Goal: Task Accomplishment & Management: Use online tool/utility

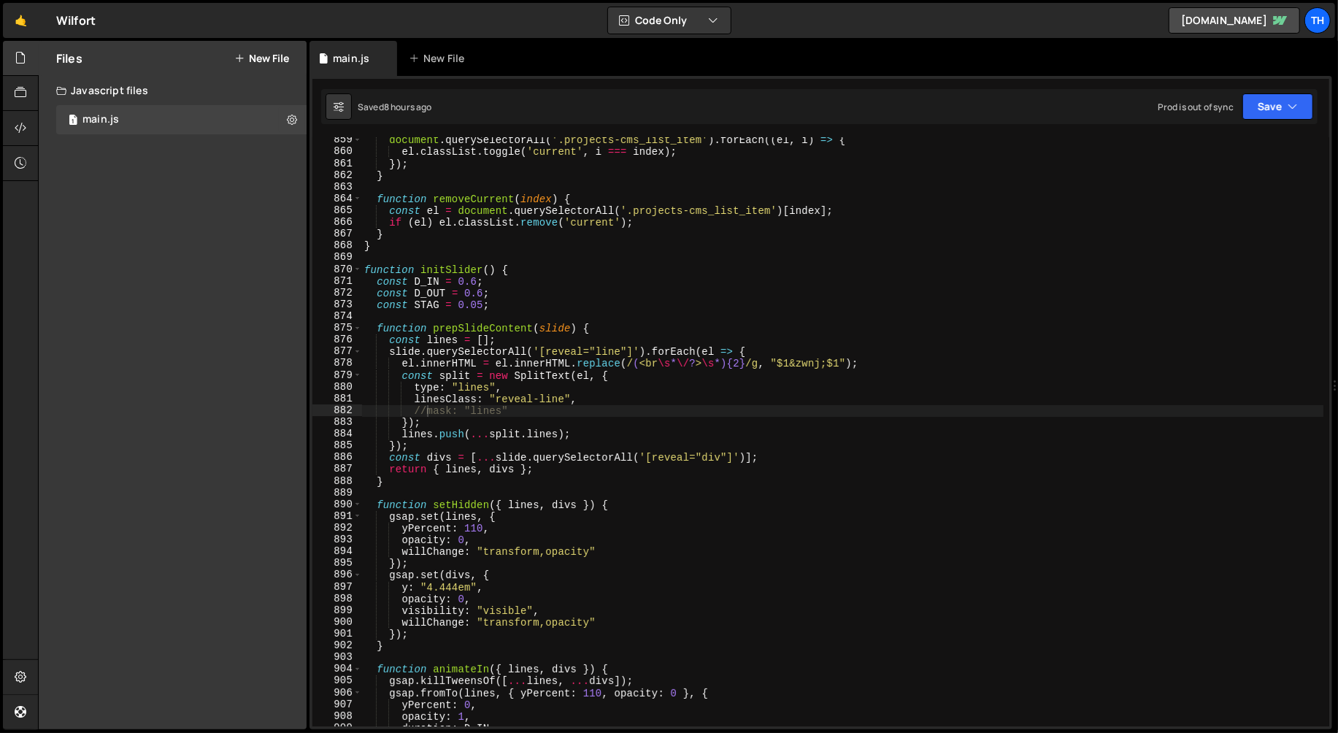
scroll to position [0, 4]
click at [357, 269] on span at bounding box center [357, 270] width 8 height 12
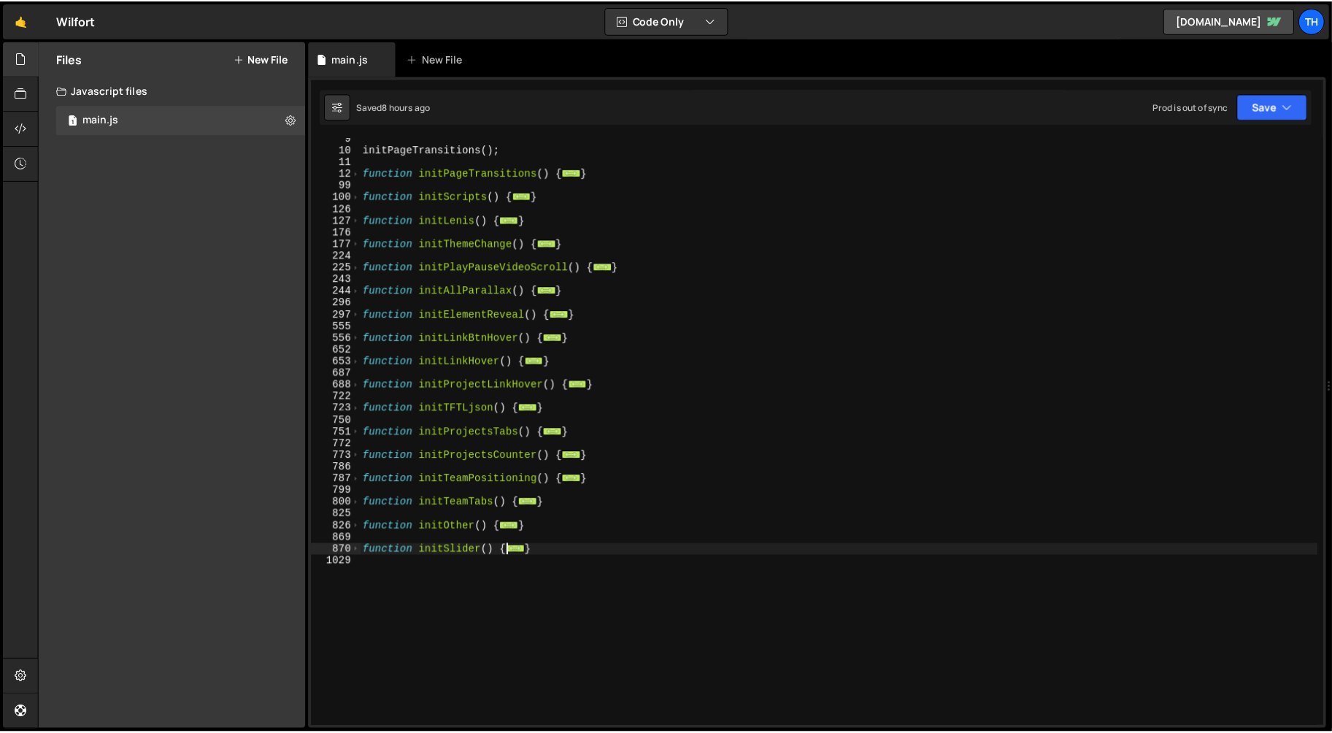
scroll to position [99, 0]
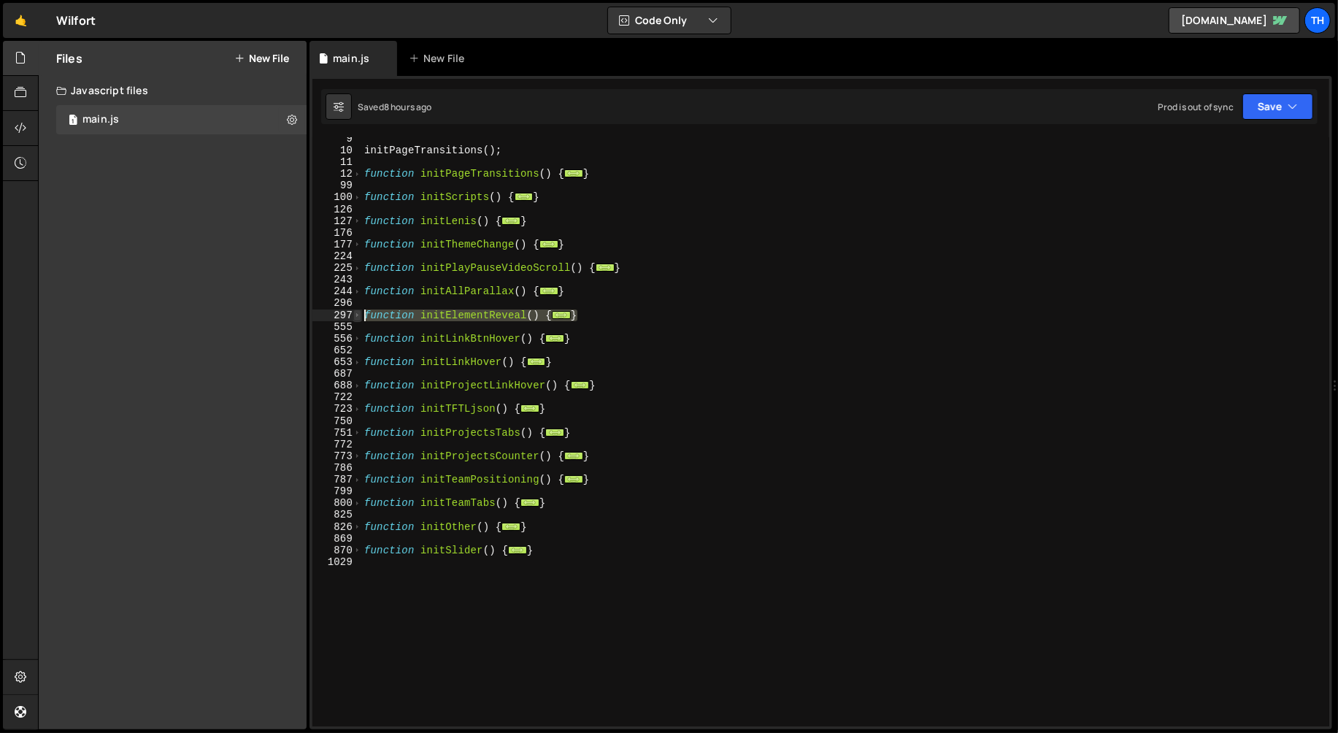
drag, startPoint x: 594, startPoint y: 316, endPoint x: 358, endPoint y: 316, distance: 236.6
click at [358, 316] on div "//mask: "lines" 9 10 11 12 99 100 126 127 176 177 224 225 243 244 296 297 555 5…" at bounding box center [820, 431] width 1017 height 589
type textarea "function initElementReveal() { // Line reveal animation"
click at [1262, 107] on button "Save" at bounding box center [1278, 106] width 71 height 26
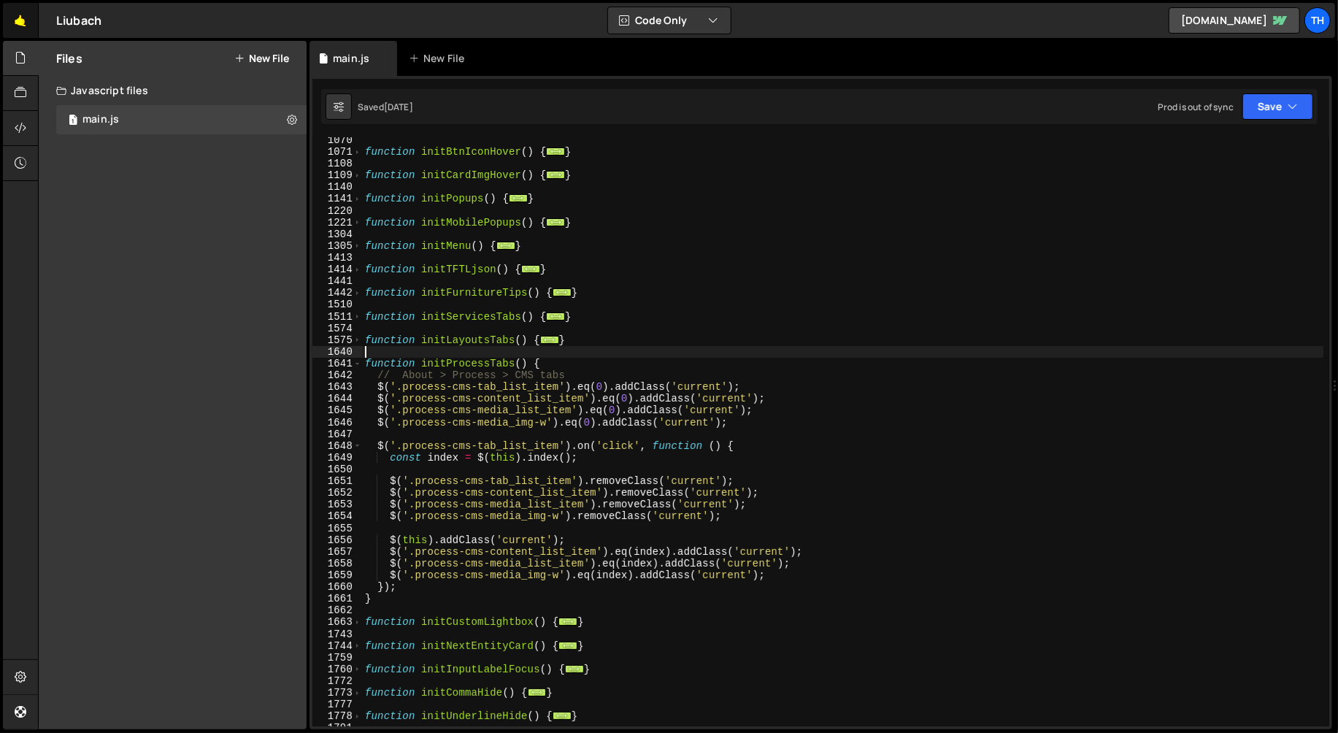
scroll to position [3782, 0]
click at [28, 26] on link "🤙" at bounding box center [21, 20] width 36 height 35
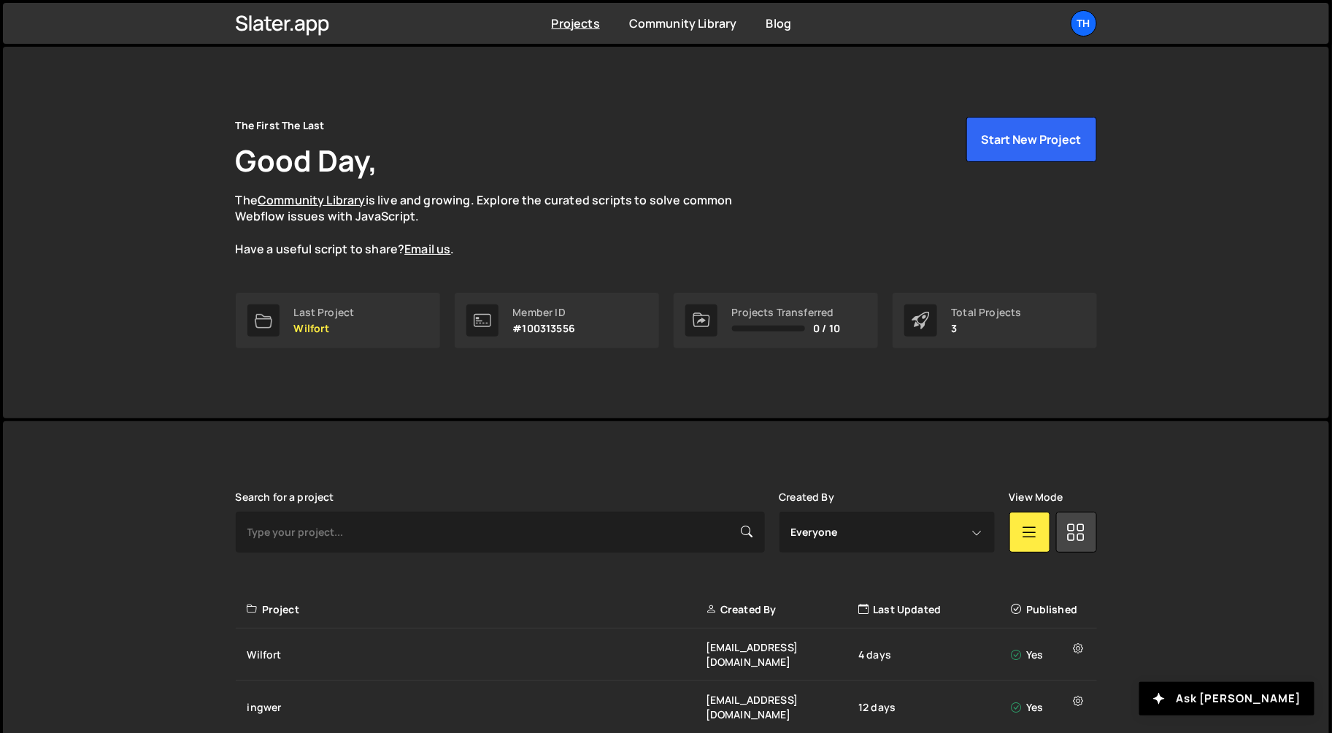
scroll to position [82, 0]
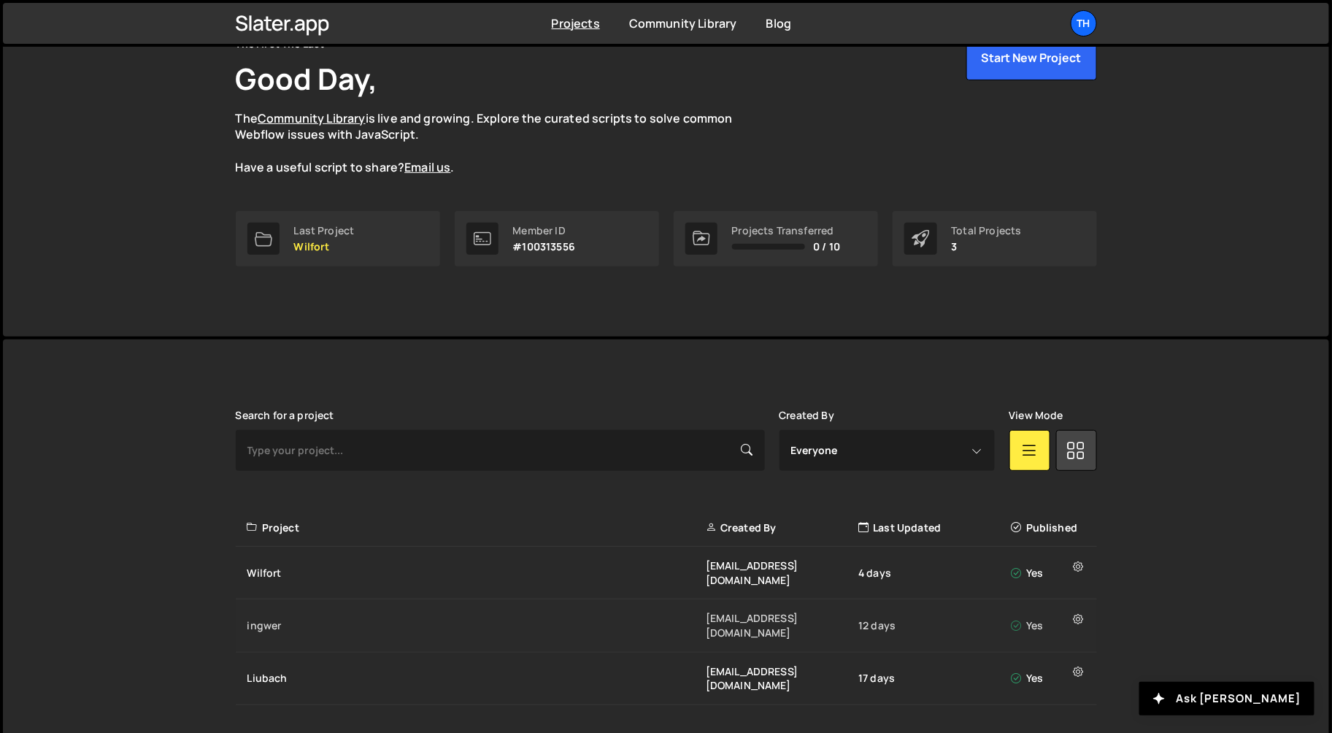
click at [353, 599] on div "ingwer ivanchopei@thefirstthelast.agency 12 days Yes" at bounding box center [667, 625] width 862 height 53
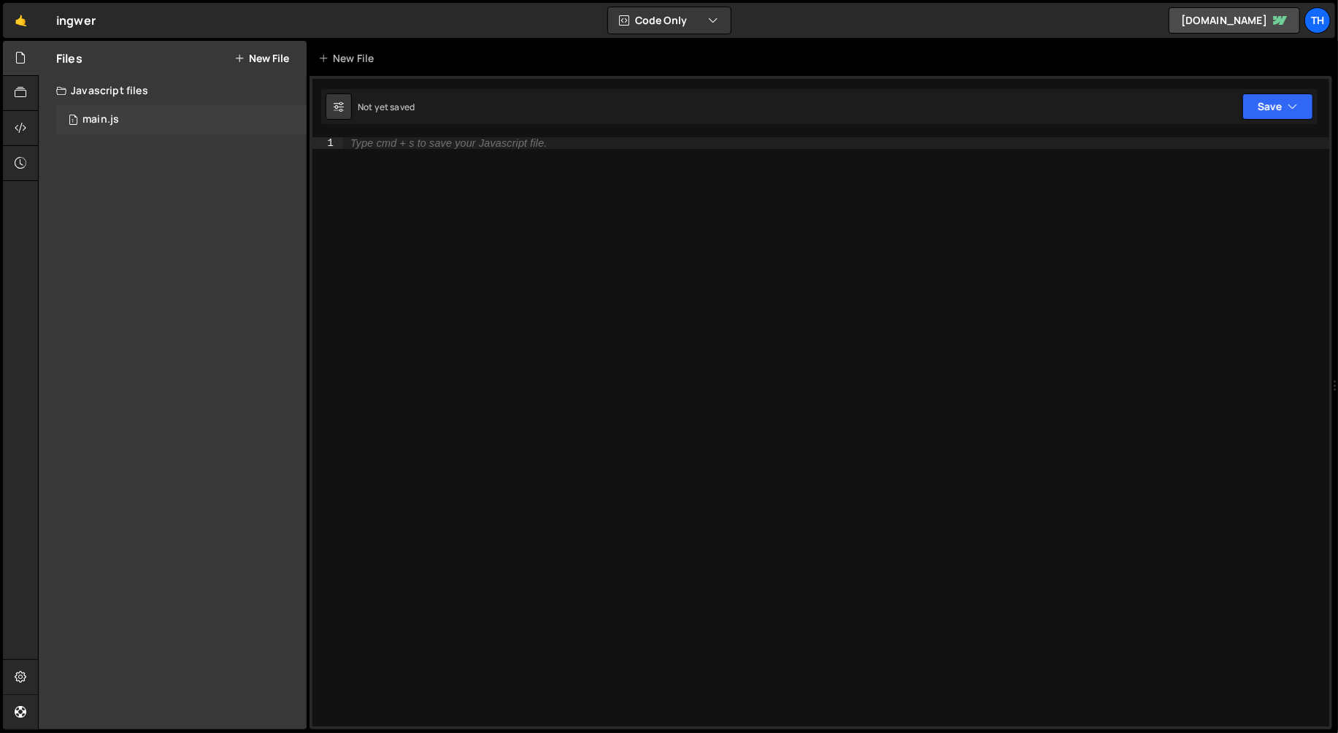
click at [118, 105] on div "1 main.js 0" at bounding box center [181, 119] width 250 height 29
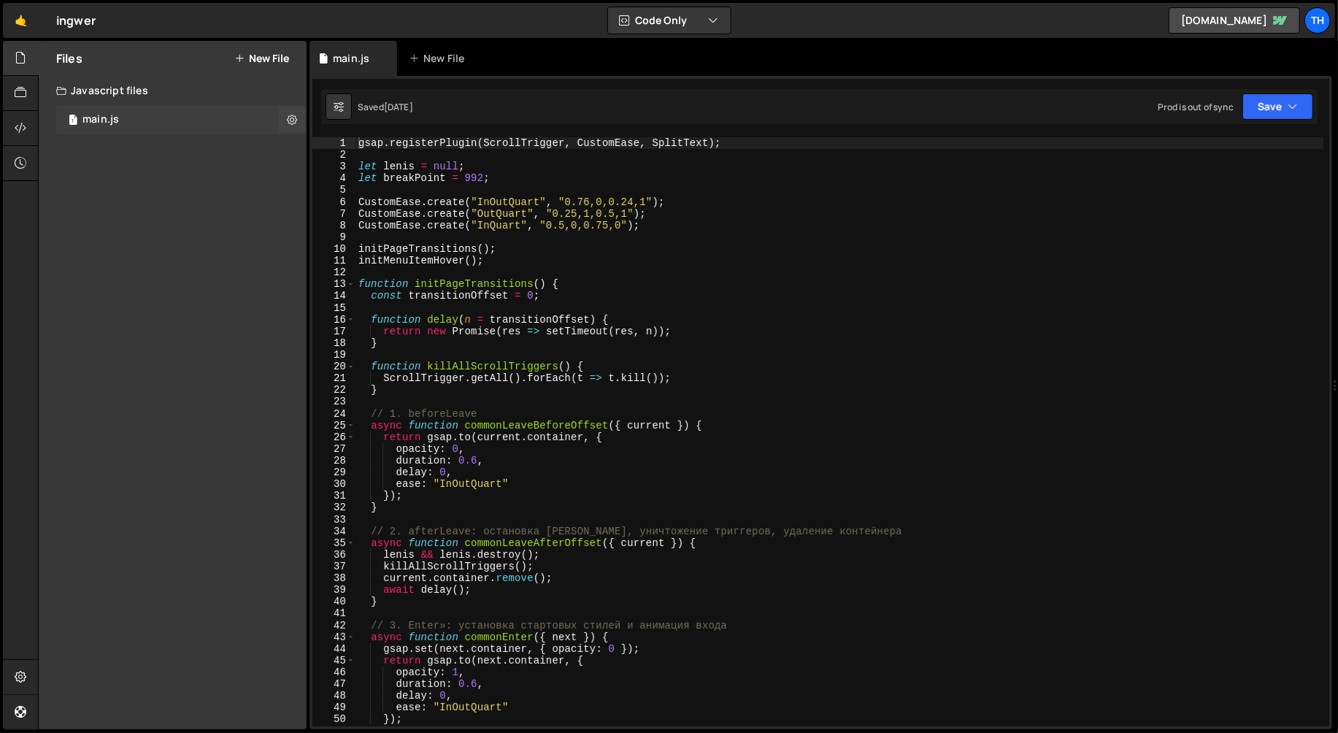
click at [118, 112] on div "1 main.js 0" at bounding box center [181, 119] width 250 height 29
click at [353, 283] on span at bounding box center [351, 284] width 8 height 12
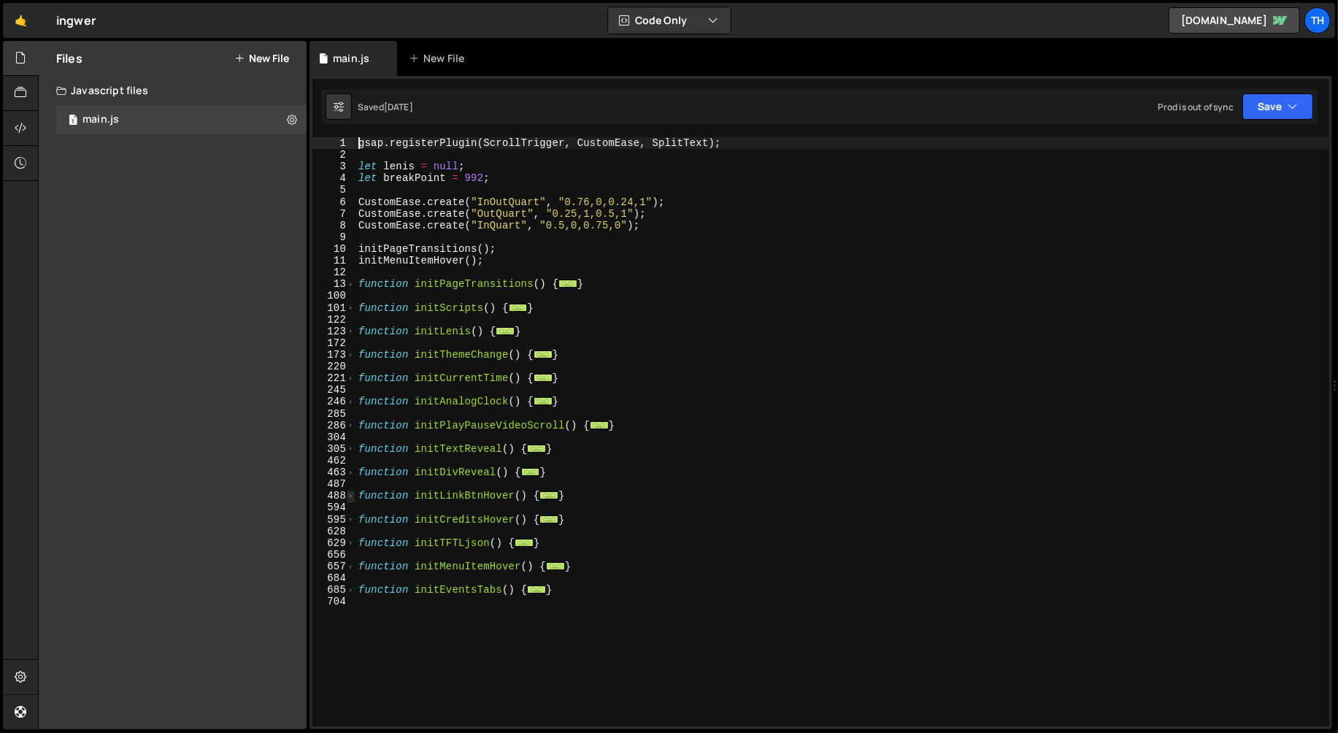
click at [351, 495] on span at bounding box center [351, 496] width 8 height 12
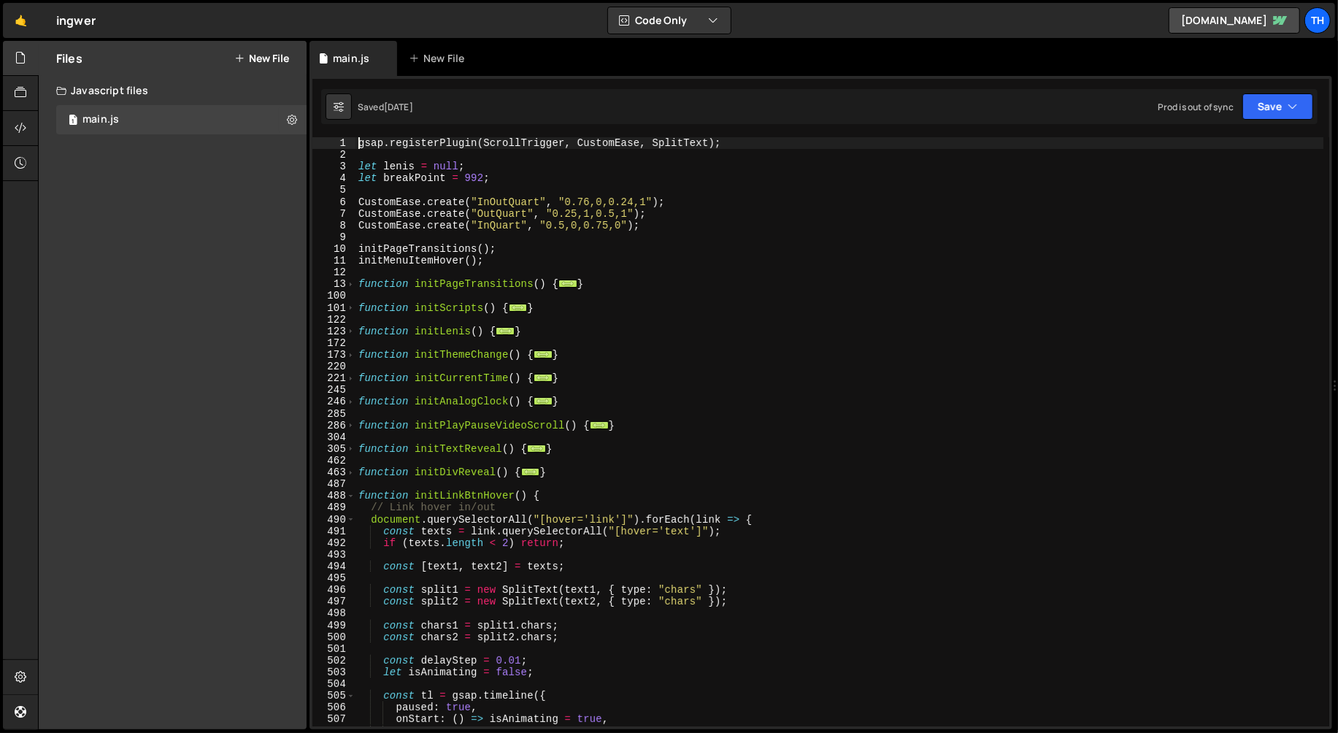
scroll to position [45, 0]
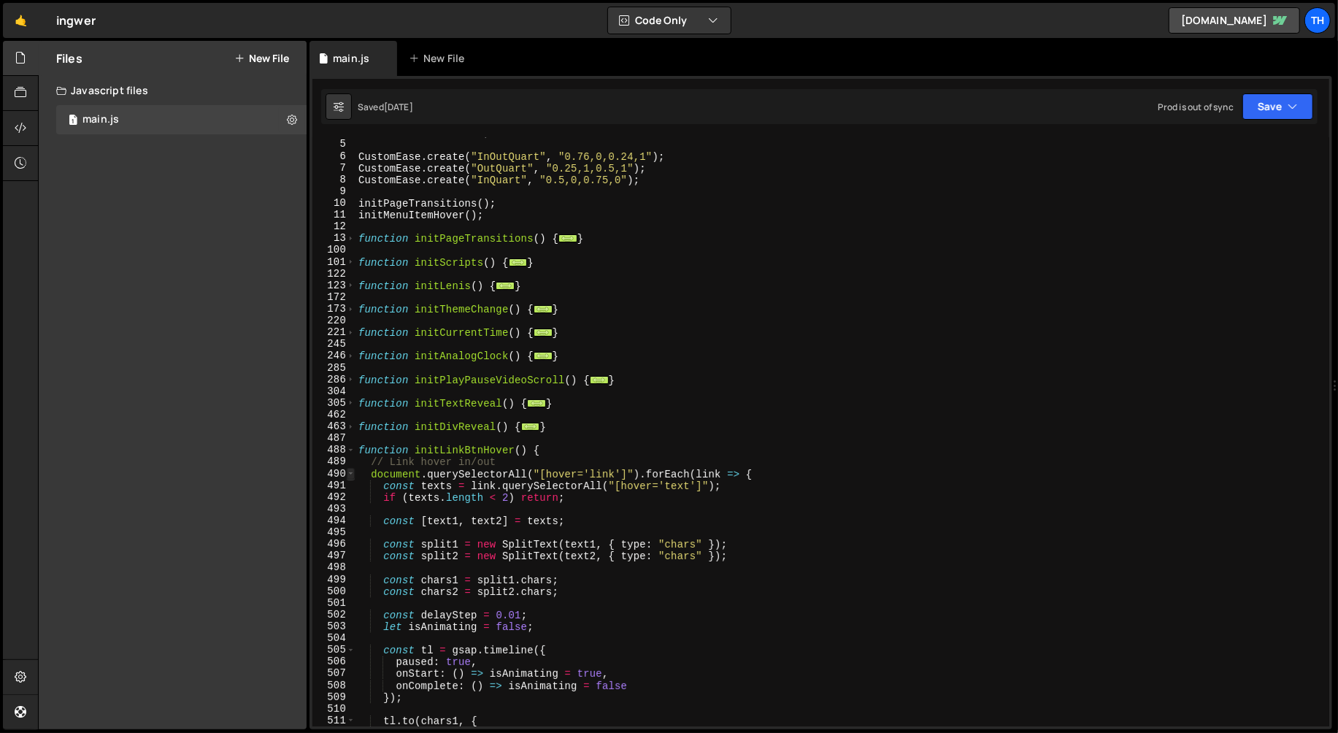
click at [350, 472] on span at bounding box center [351, 474] width 8 height 12
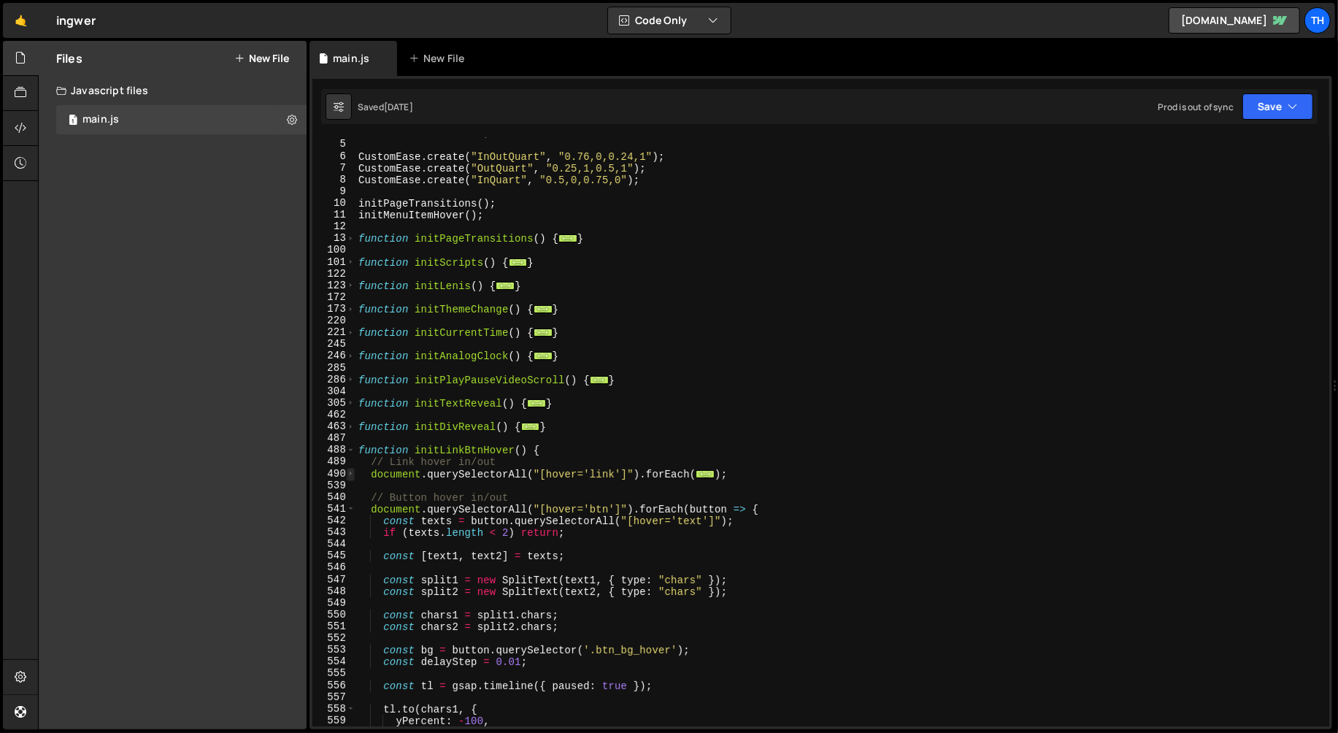
click at [350, 472] on span at bounding box center [351, 474] width 8 height 12
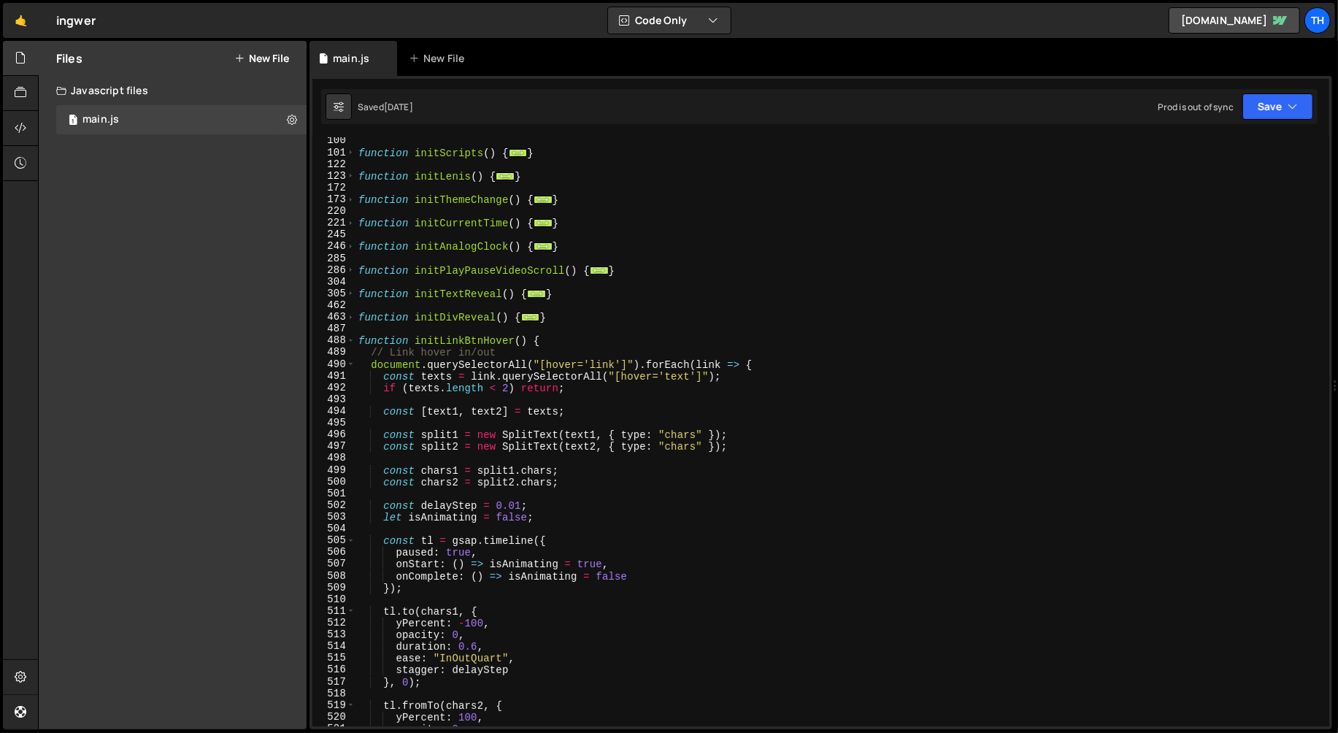
scroll to position [274, 0]
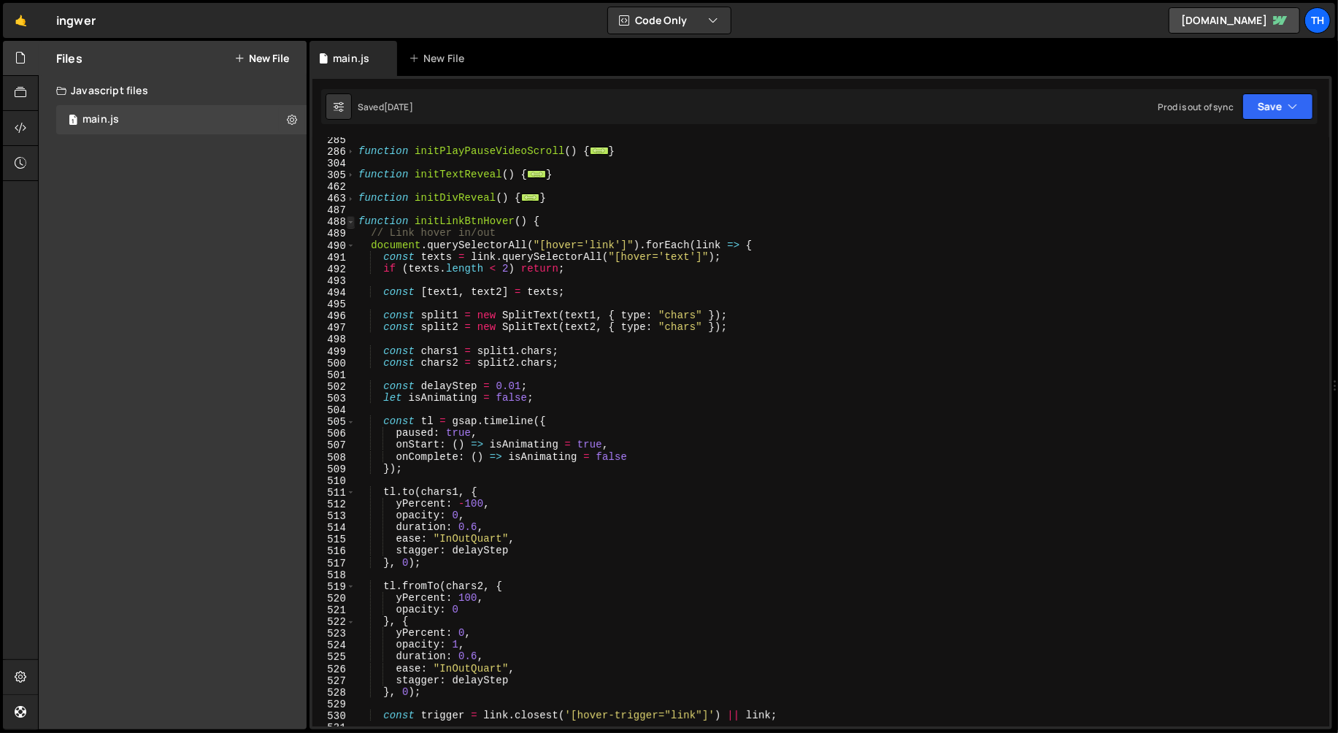
click at [347, 223] on span at bounding box center [351, 222] width 8 height 12
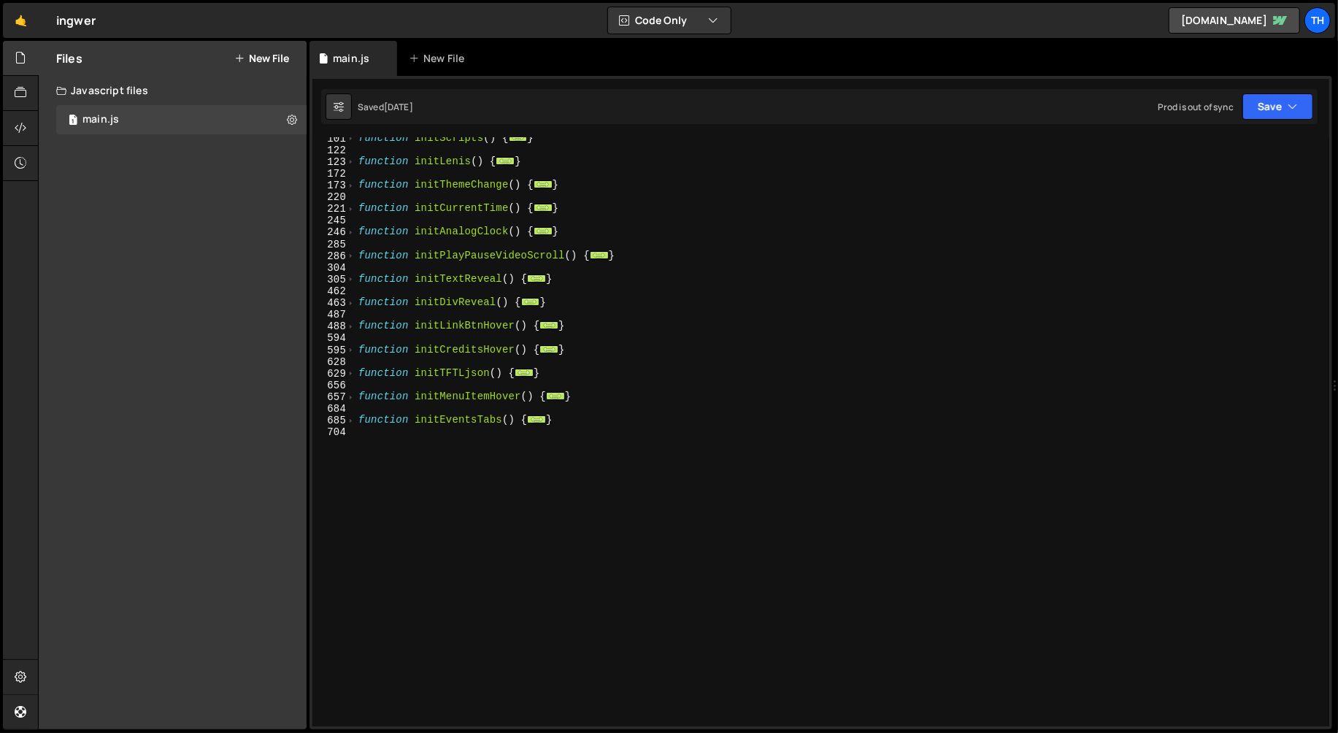
scroll to position [169, 0]
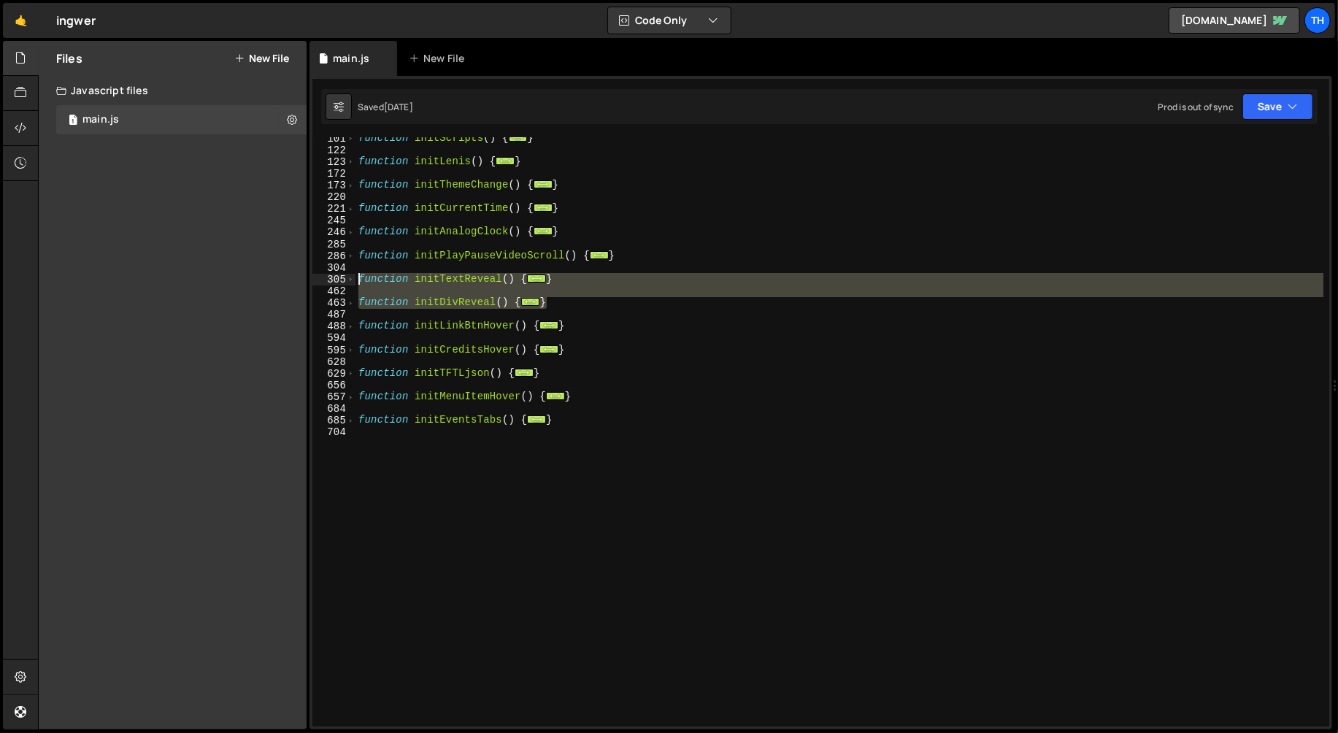
drag, startPoint x: 567, startPoint y: 302, endPoint x: 329, endPoint y: 283, distance: 238.7
click at [329, 283] on div "gsap.registerPlugin(ScrollTrigger, CustomEase, SplitText); 101 122 123 172 173 …" at bounding box center [820, 431] width 1017 height 589
paste textarea "}"
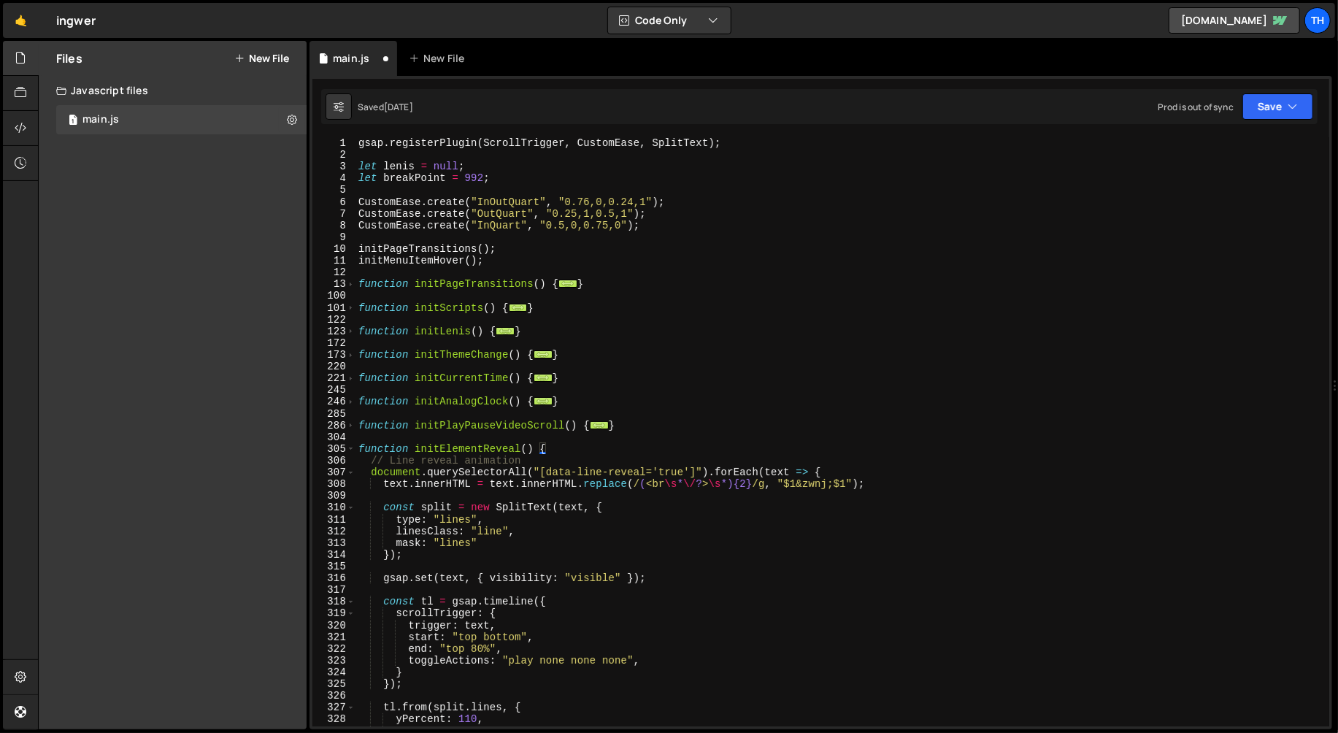
scroll to position [0, 0]
click at [459, 457] on div "gsap . registerPlugin ( ScrollTrigger , CustomEase , SplitText ) ; let [PERSON_…" at bounding box center [840, 443] width 969 height 613
click at [461, 452] on div "gsap . registerPlugin ( ScrollTrigger , CustomEase , SplitText ) ; let [PERSON_…" at bounding box center [840, 443] width 969 height 613
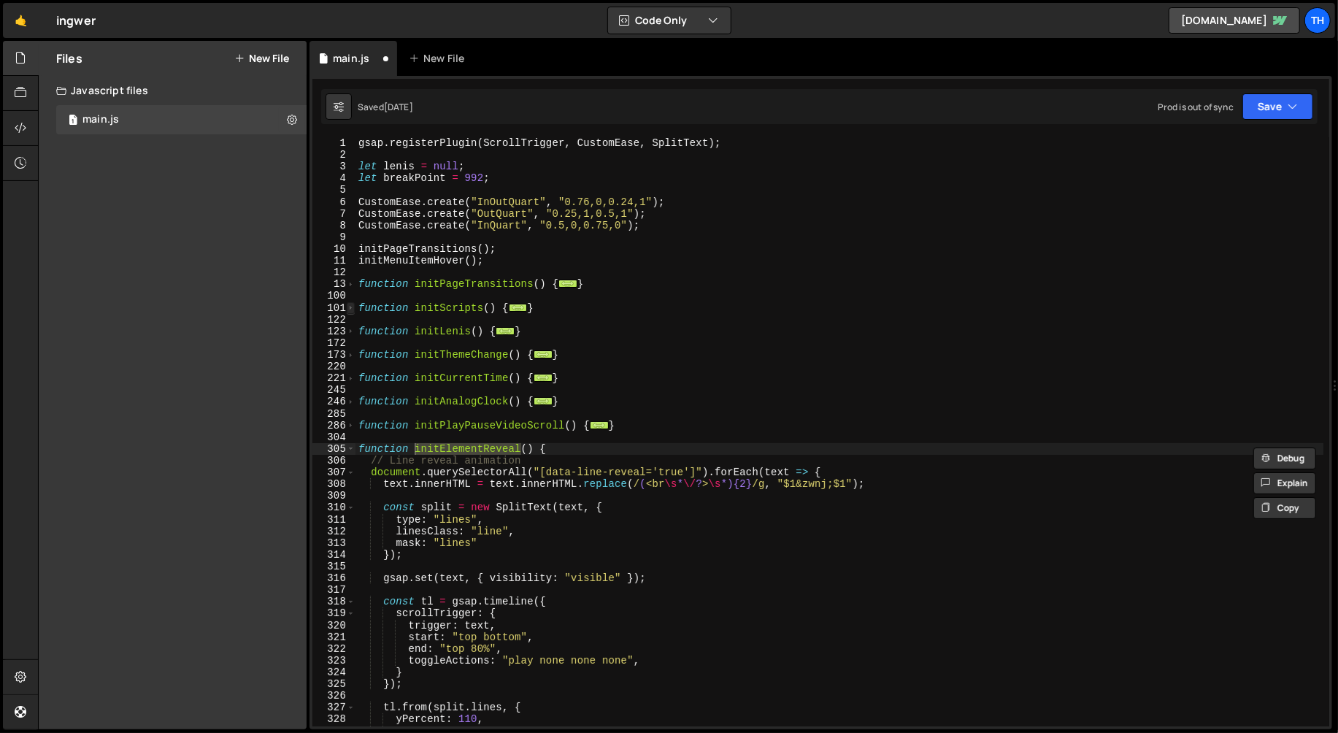
click at [348, 306] on span at bounding box center [351, 308] width 8 height 12
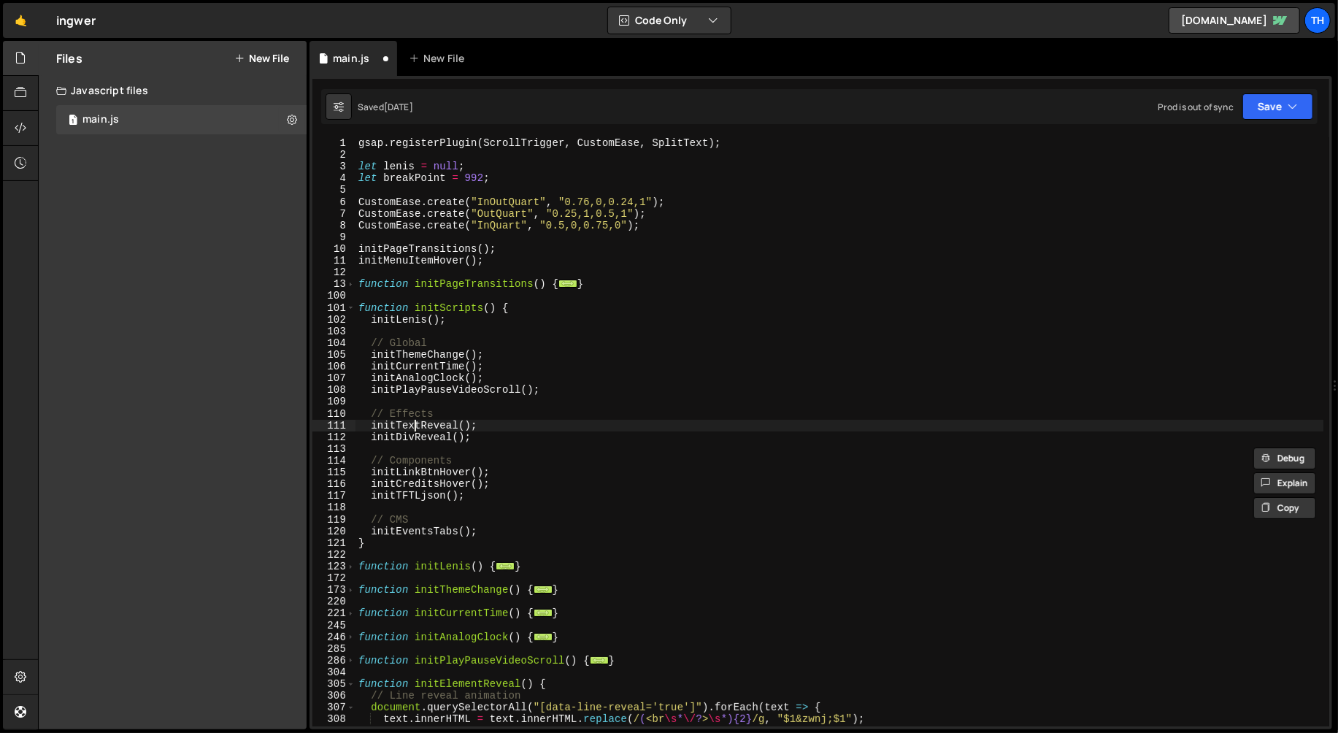
click at [417, 426] on div "gsap . registerPlugin ( ScrollTrigger , CustomEase , SplitText ) ; let [PERSON_…" at bounding box center [840, 443] width 969 height 613
paste textarea "Elemen"
drag, startPoint x: 484, startPoint y: 437, endPoint x: 271, endPoint y: 436, distance: 213.2
click at [271, 436] on div "Files New File Javascript files 1 main.js 0 CSS files Copy share link Edit File…" at bounding box center [688, 385] width 1300 height 689
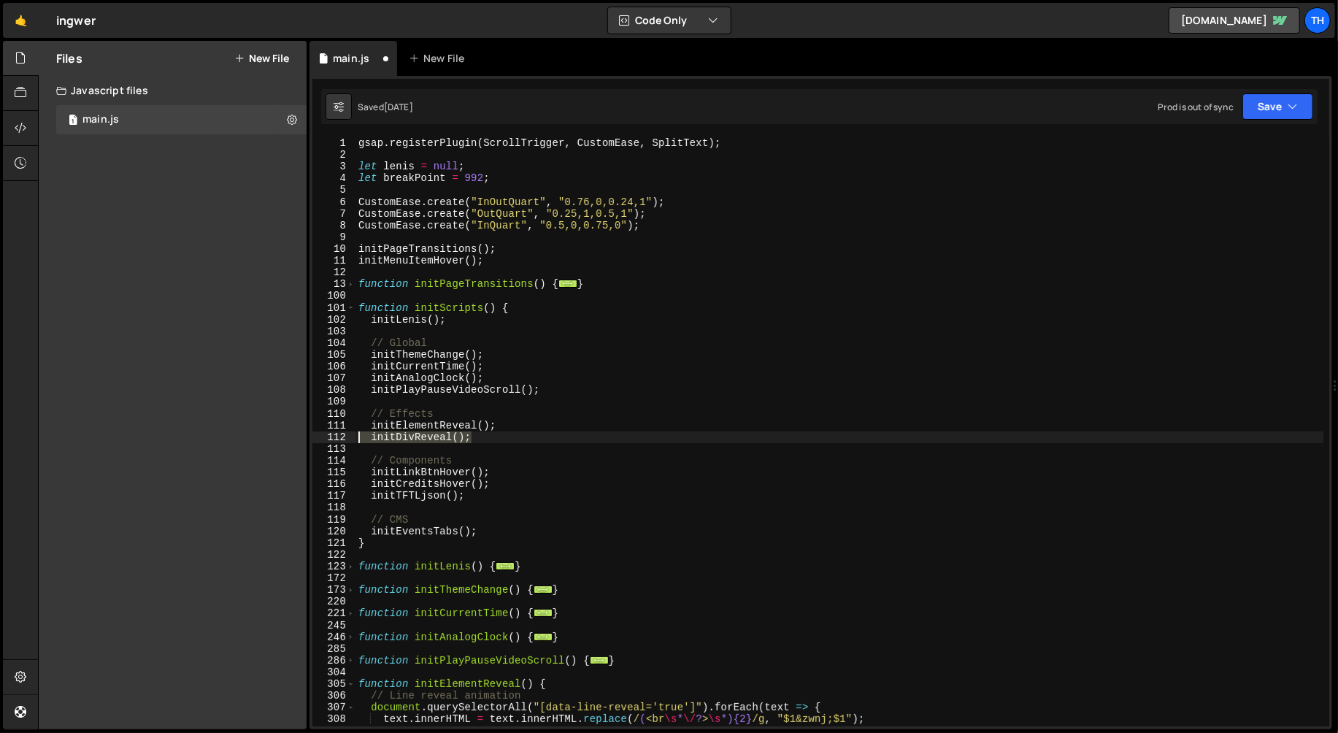
type textarea "initDivReveal();"
type textarea "initElementReveal();"
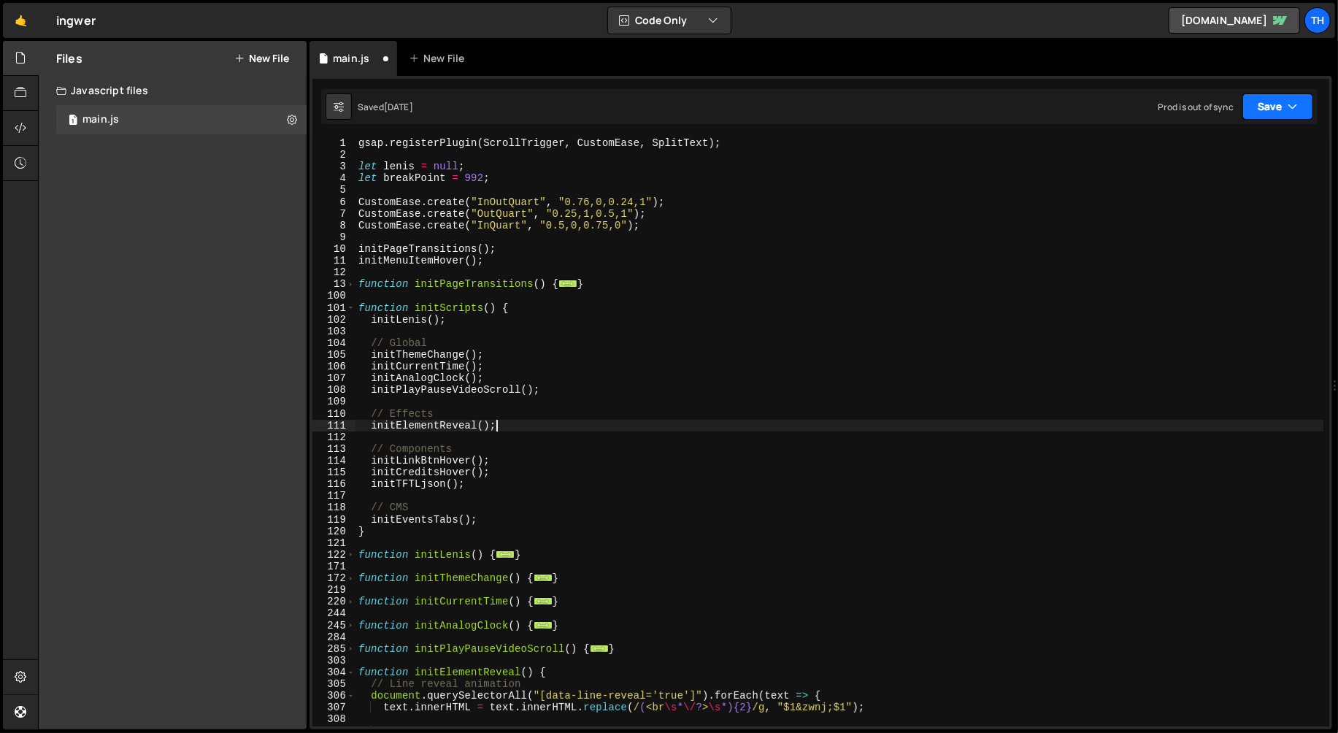
click at [1291, 115] on button "Save" at bounding box center [1278, 106] width 71 height 26
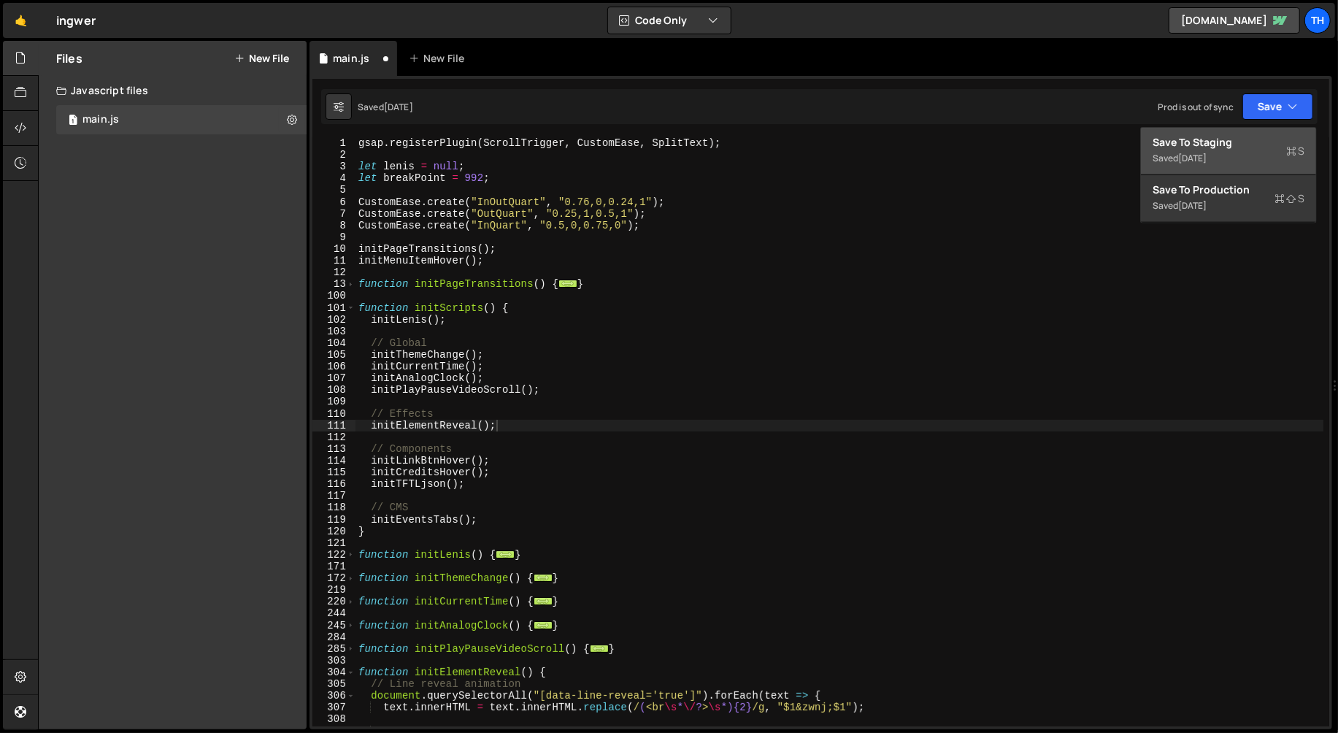
click at [1274, 135] on div "Save to Staging S" at bounding box center [1229, 142] width 152 height 15
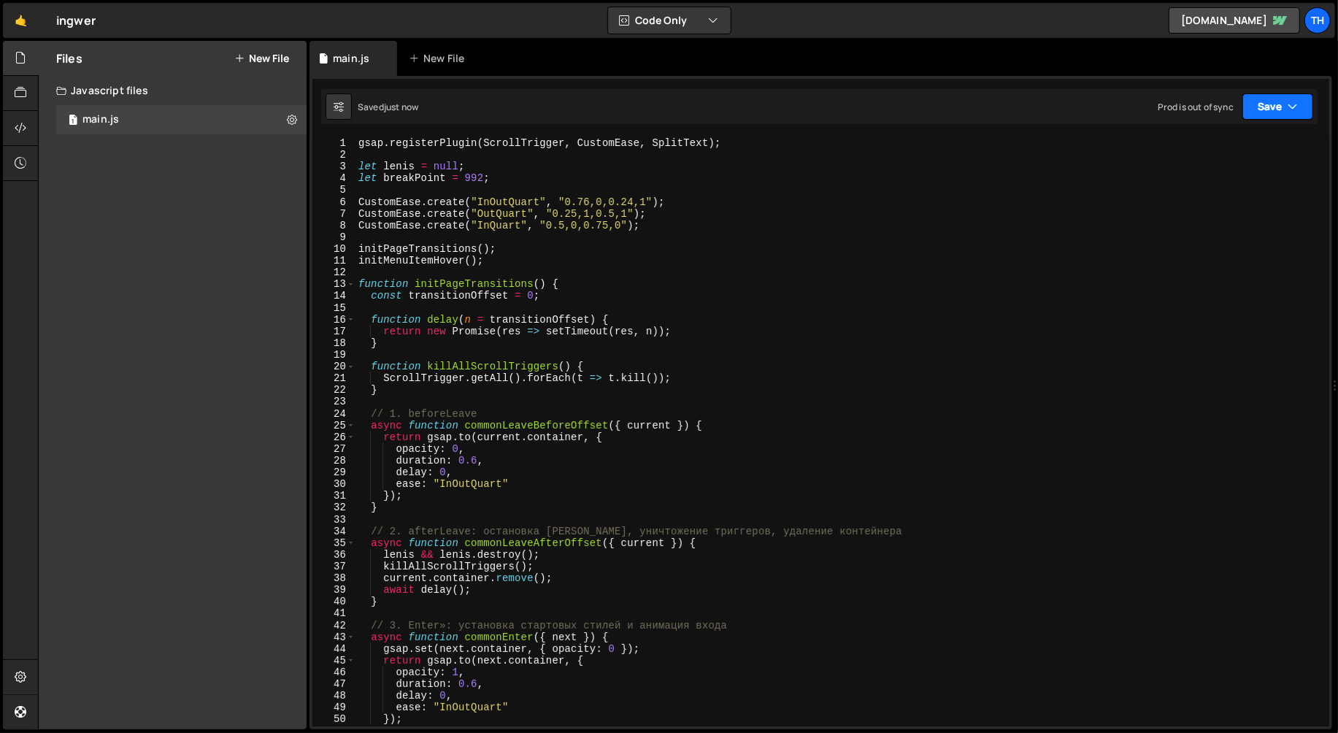
click at [1268, 118] on button "Save" at bounding box center [1278, 106] width 71 height 26
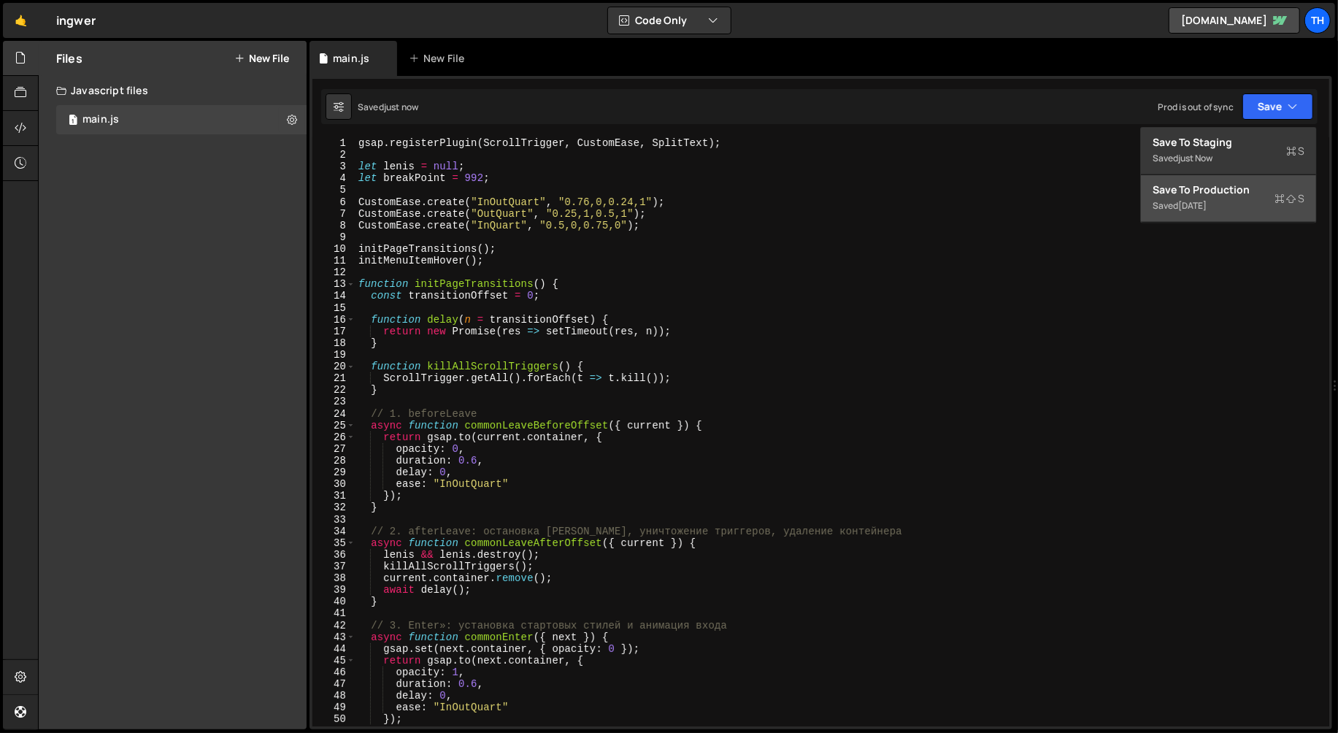
click at [1231, 210] on div "Saved [DATE]" at bounding box center [1229, 206] width 152 height 18
